Goal: Find contact information: Find contact information

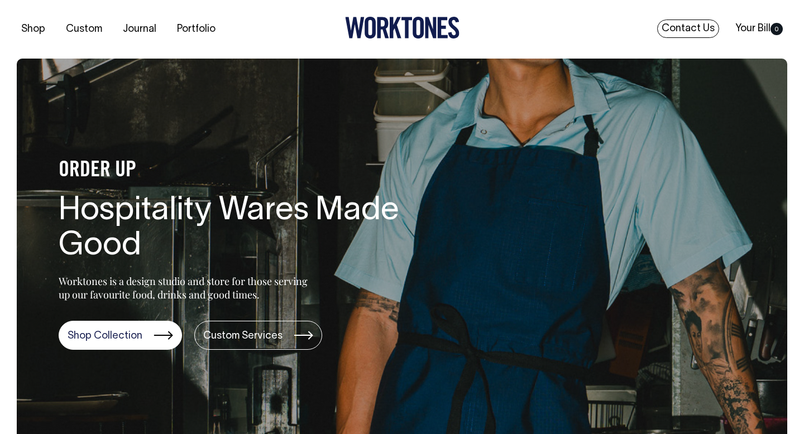
click at [685, 30] on link "Contact Us" at bounding box center [688, 29] width 62 height 18
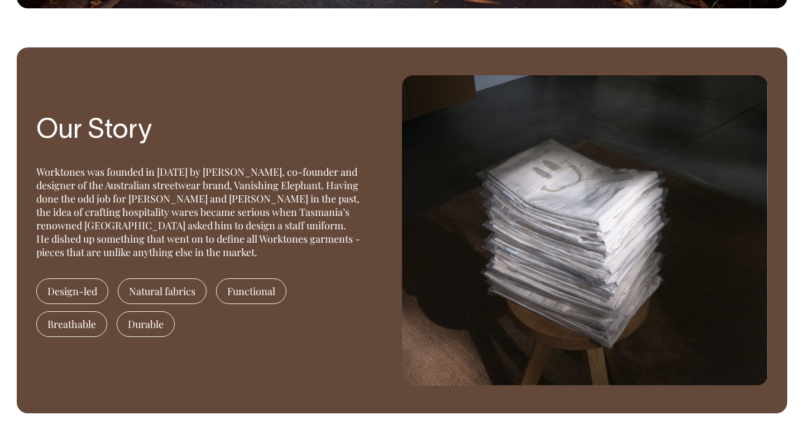
scroll to position [911, 0]
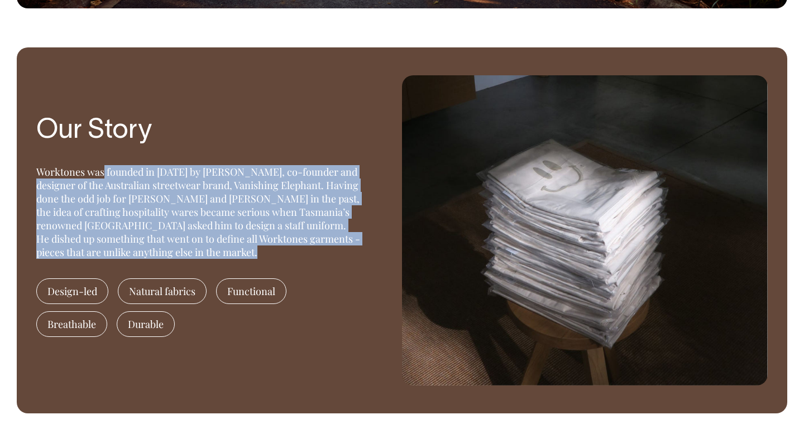
drag, startPoint x: 265, startPoint y: 255, endPoint x: 39, endPoint y: 169, distance: 241.9
click at [39, 169] on div "Worktones was founded in 2015 by Huw Bennett, co-founder and designer of the Au…" at bounding box center [198, 212] width 324 height 94
copy div "Worktones was founded in 2015 by Huw Bennett, co-founder and designer of the Au…"
